Goal: Navigation & Orientation: Find specific page/section

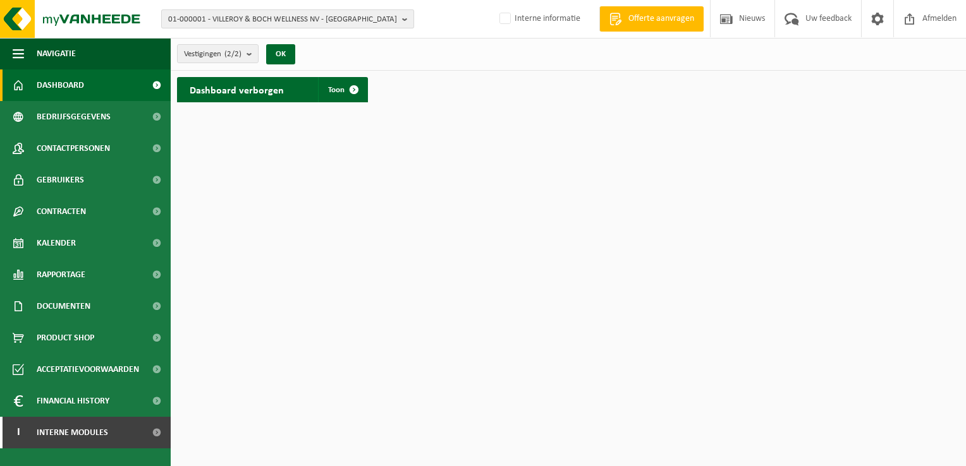
click at [406, 16] on b "button" at bounding box center [407, 19] width 11 height 18
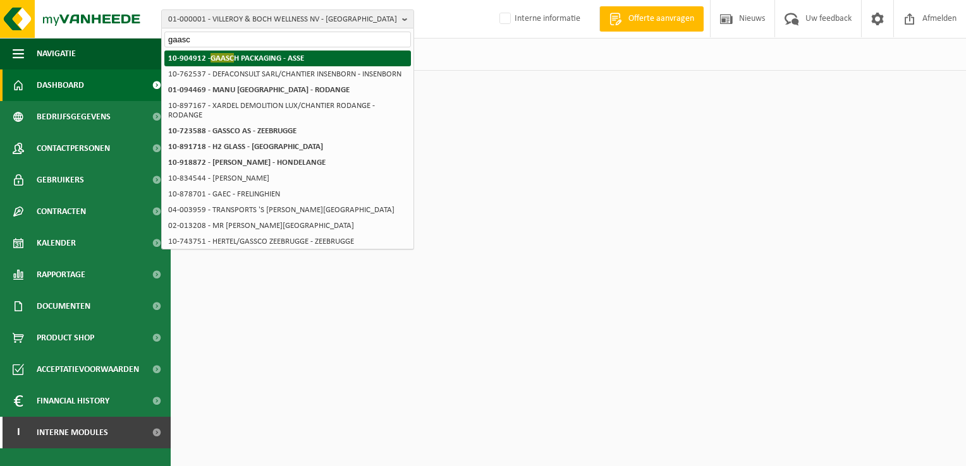
type input "gaasc"
click at [281, 57] on strong "10-904912 - GAASC H PACKAGING - ASSE" at bounding box center [236, 57] width 136 height 9
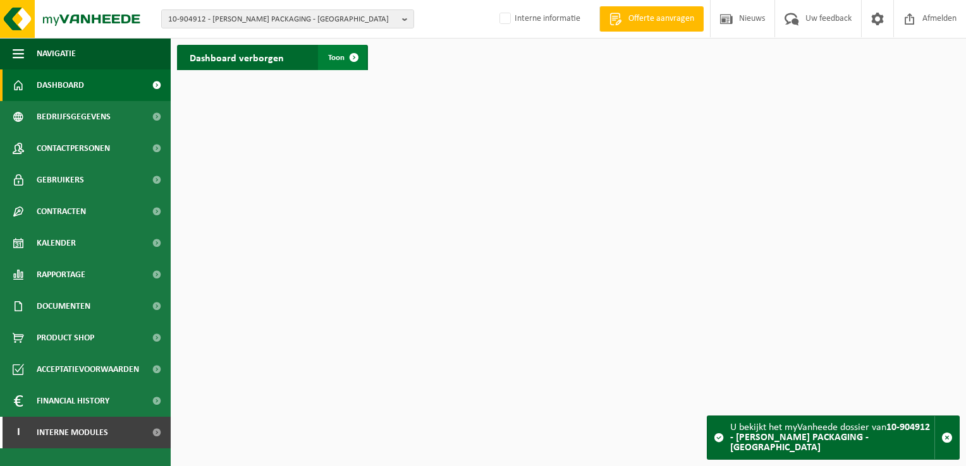
click at [342, 52] on span at bounding box center [353, 57] width 25 height 25
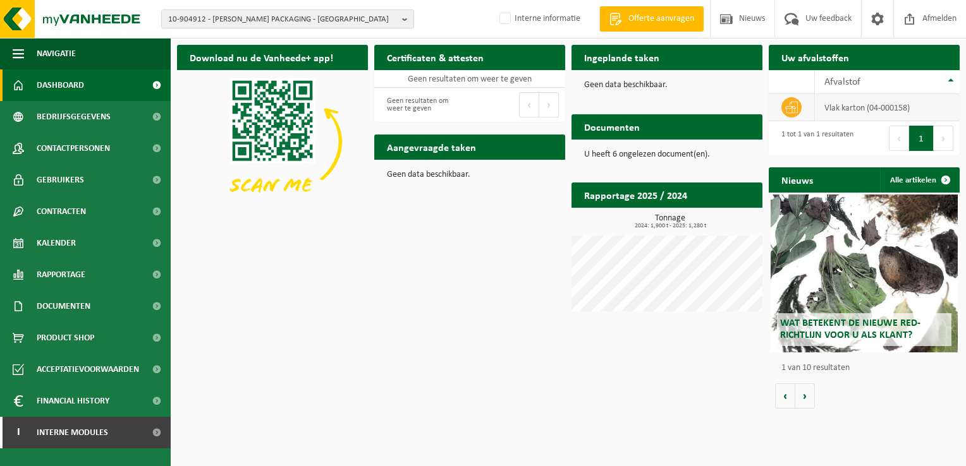
click at [839, 112] on td "vlak karton (04-000158)" at bounding box center [887, 107] width 145 height 27
click at [92, 116] on span "Bedrijfsgegevens" at bounding box center [74, 117] width 74 height 32
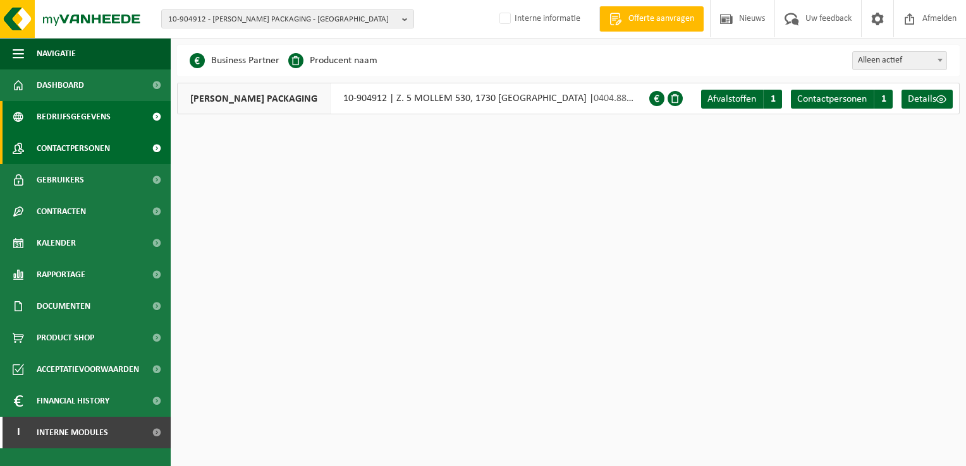
click at [75, 142] on span "Contactpersonen" at bounding box center [73, 149] width 73 height 32
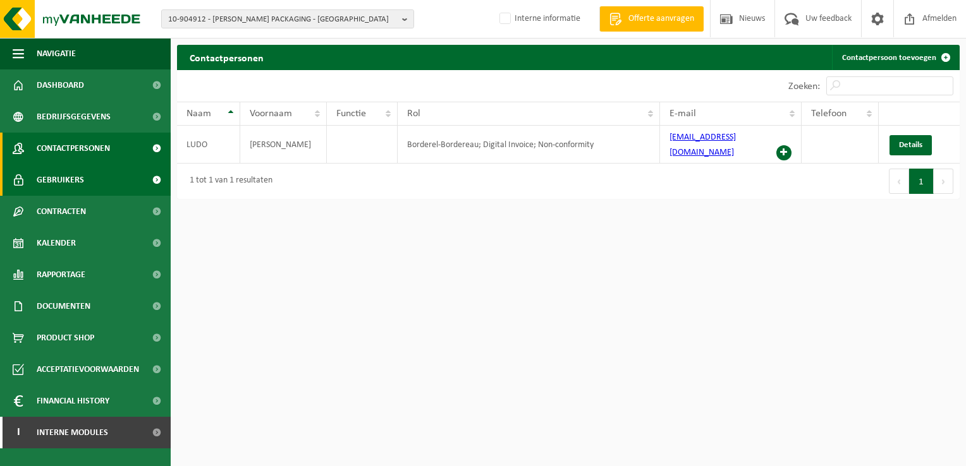
click at [65, 181] on span "Gebruikers" at bounding box center [60, 180] width 47 height 32
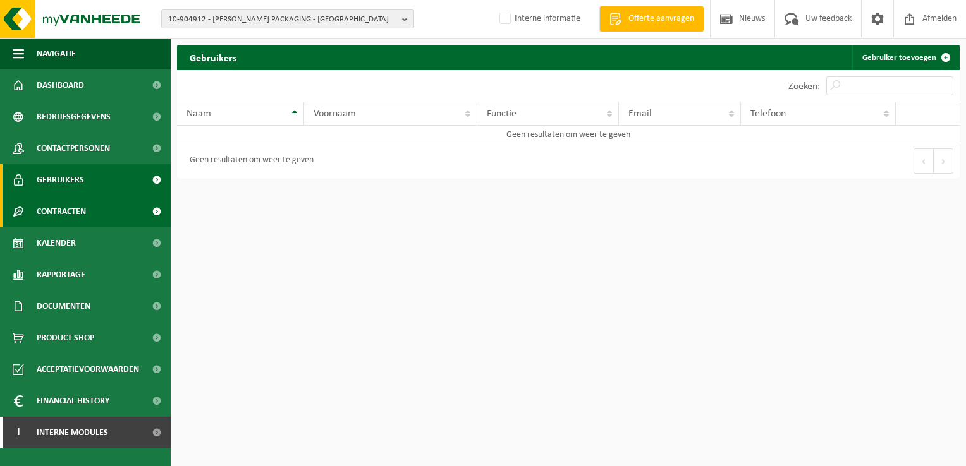
click at [56, 207] on span "Contracten" at bounding box center [61, 212] width 49 height 32
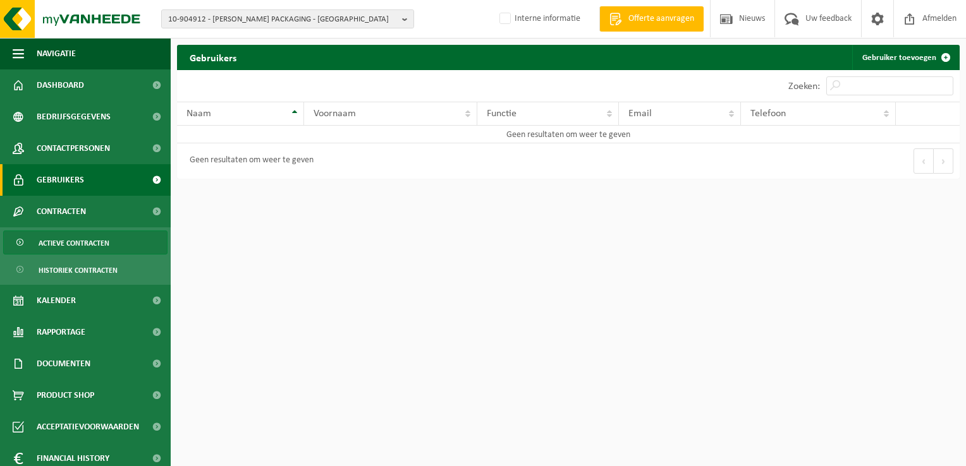
click at [68, 237] on span "Actieve contracten" at bounding box center [74, 243] width 71 height 24
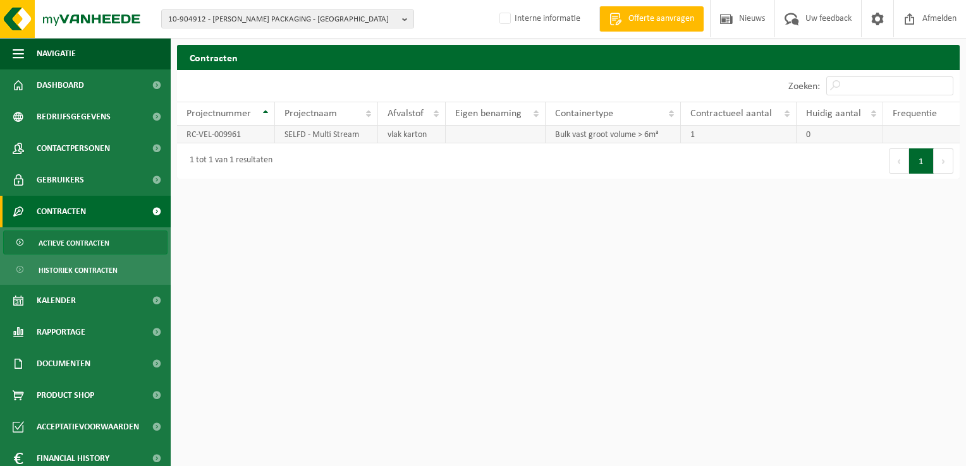
click at [331, 138] on td "SELFD - Multi Stream" at bounding box center [326, 135] width 103 height 18
click at [53, 294] on span "Kalender" at bounding box center [56, 301] width 39 height 32
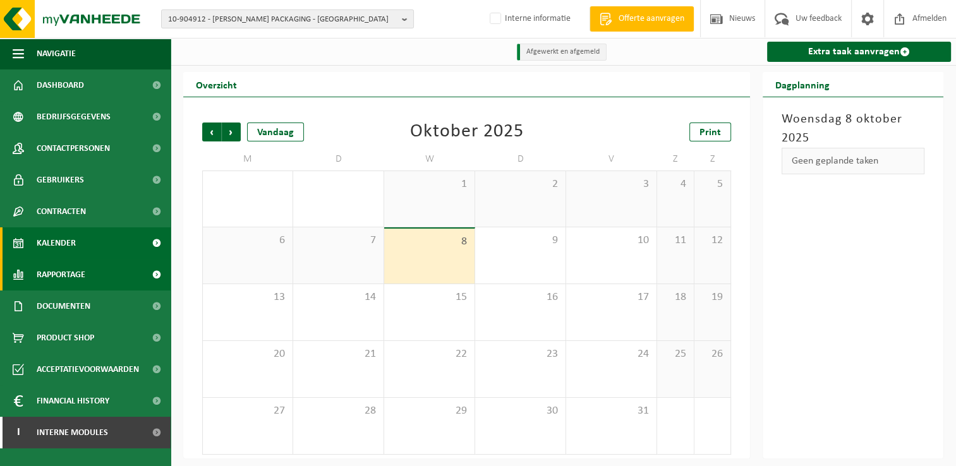
click at [89, 279] on link "Rapportage" at bounding box center [85, 275] width 171 height 32
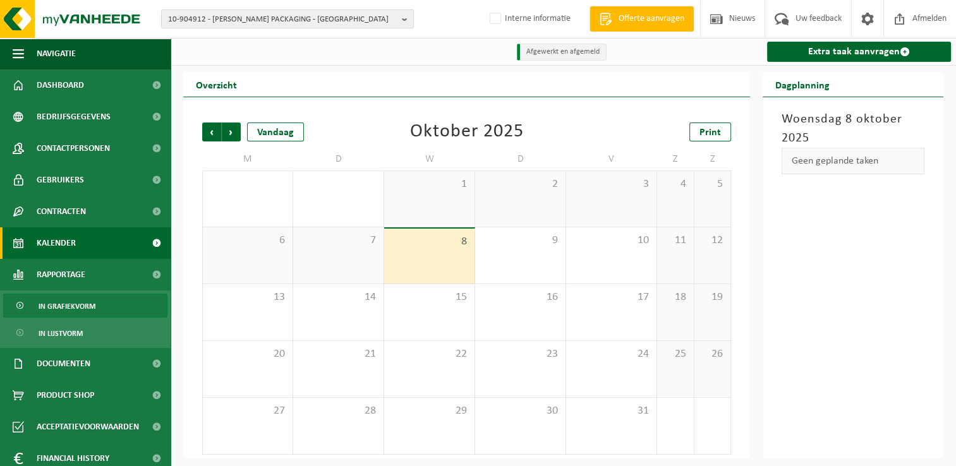
click at [64, 308] on span "In grafiekvorm" at bounding box center [67, 306] width 57 height 24
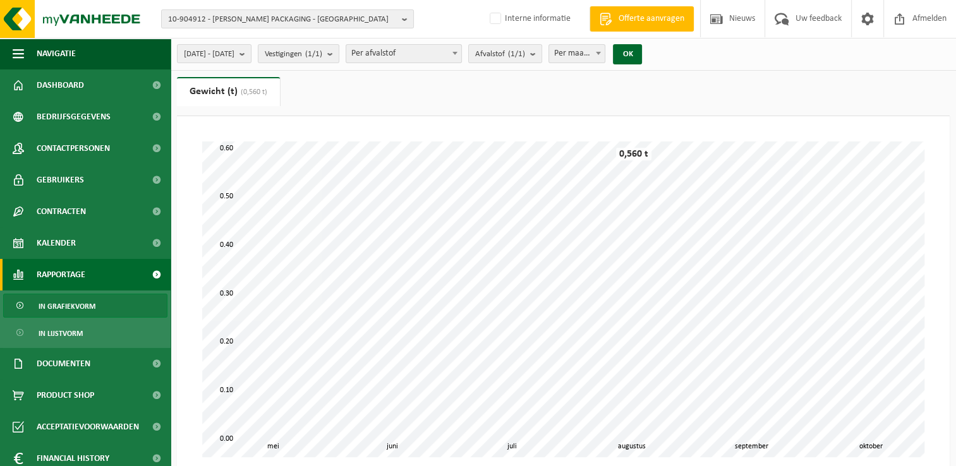
scroll to position [114, 0]
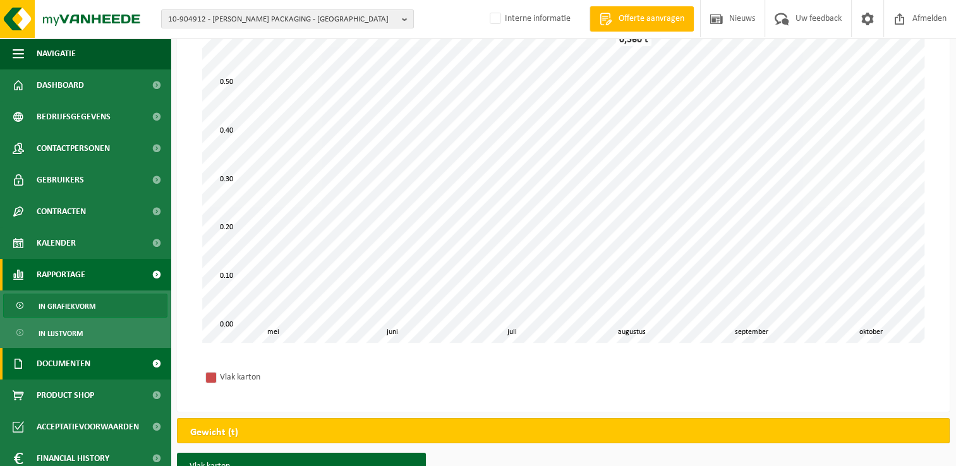
click at [56, 373] on span "Documenten" at bounding box center [64, 364] width 54 height 32
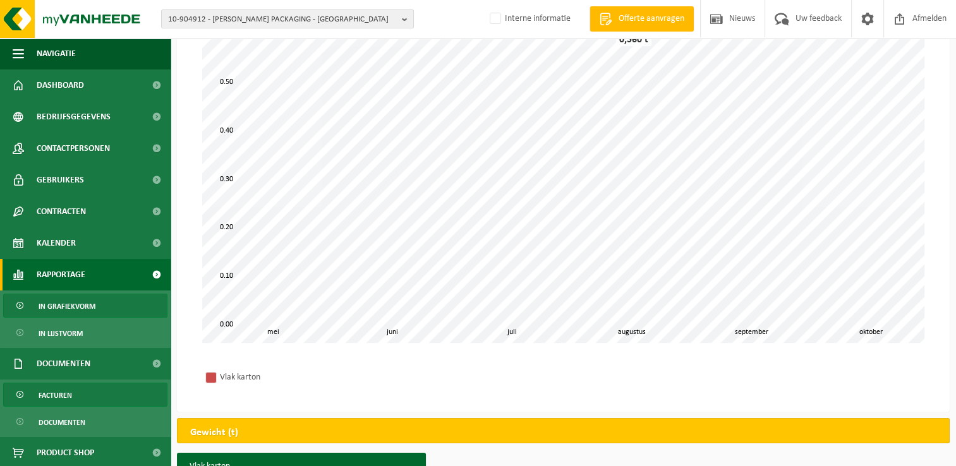
click at [59, 397] on span "Facturen" at bounding box center [55, 396] width 33 height 24
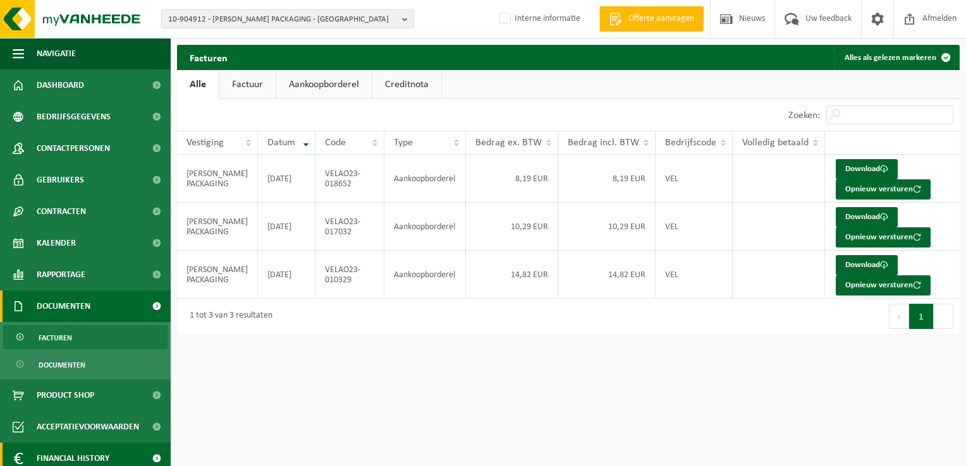
scroll to position [39, 0]
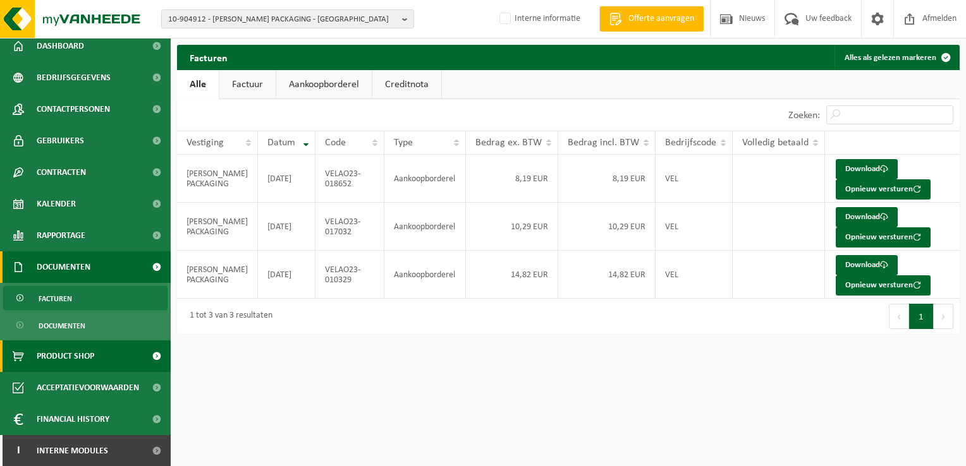
click at [56, 362] on span "Product Shop" at bounding box center [66, 357] width 58 height 32
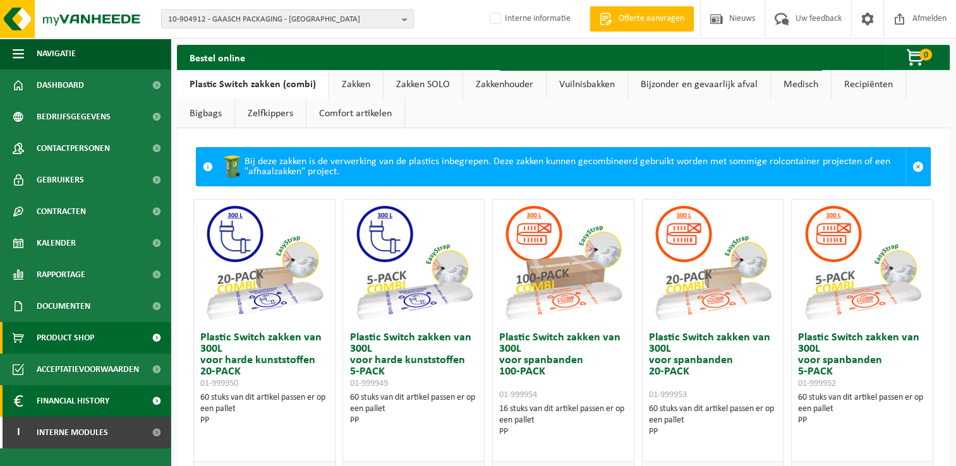
click at [58, 394] on span "Financial History" at bounding box center [73, 401] width 73 height 32
